Goal: Check status

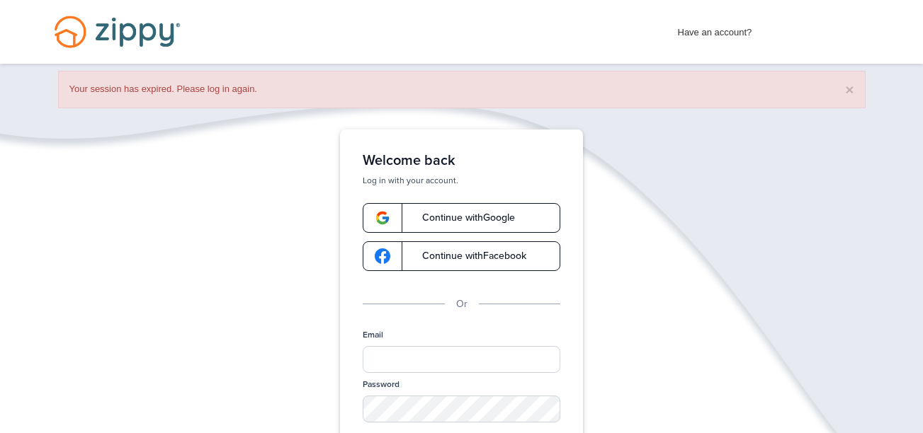
click at [511, 207] on link "Continue with Google" at bounding box center [462, 218] width 198 height 30
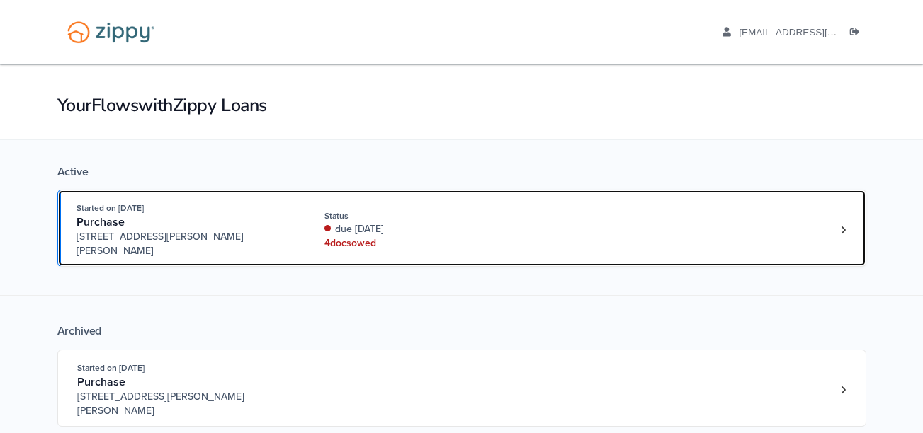
click at [448, 228] on div "due [DATE]" at bounding box center [418, 229] width 189 height 14
